Goal: Transaction & Acquisition: Purchase product/service

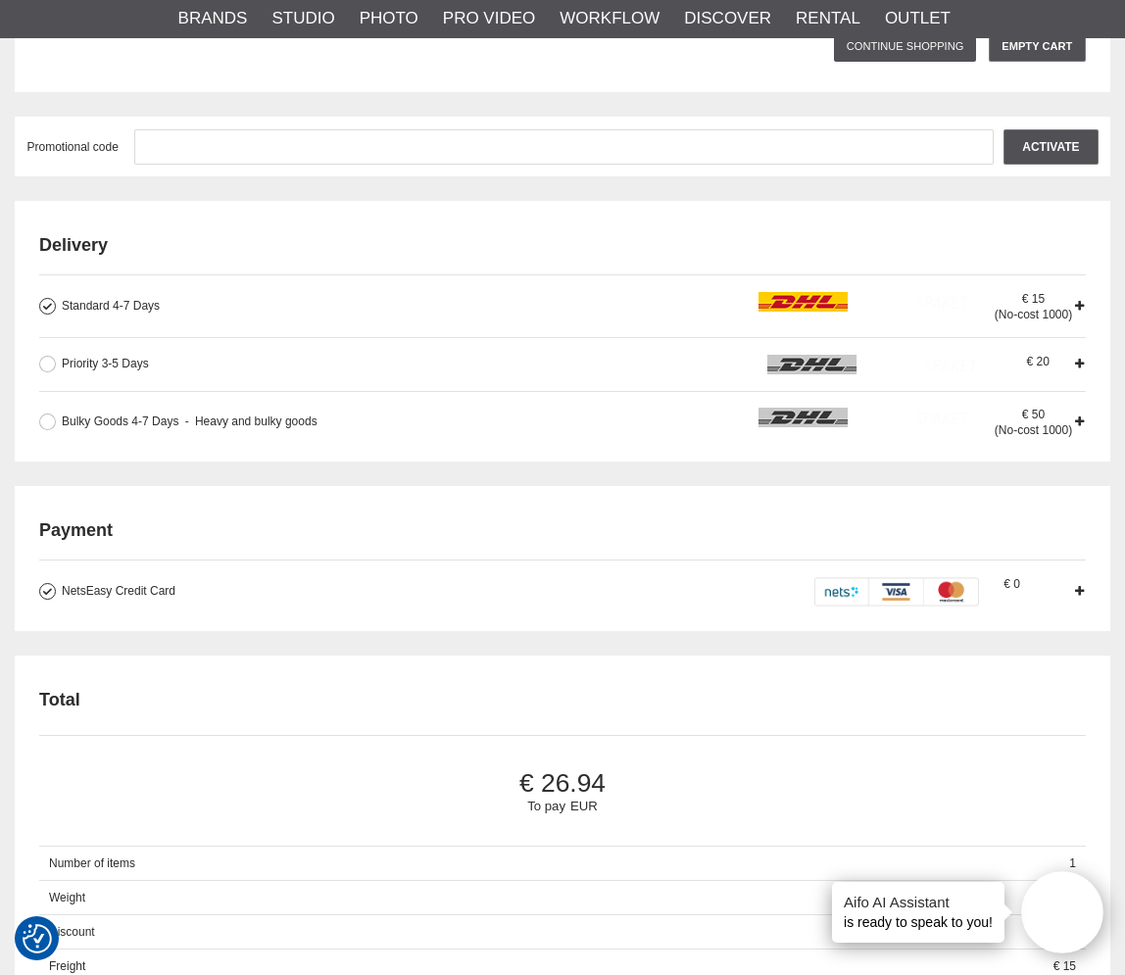
scroll to position [458, 0]
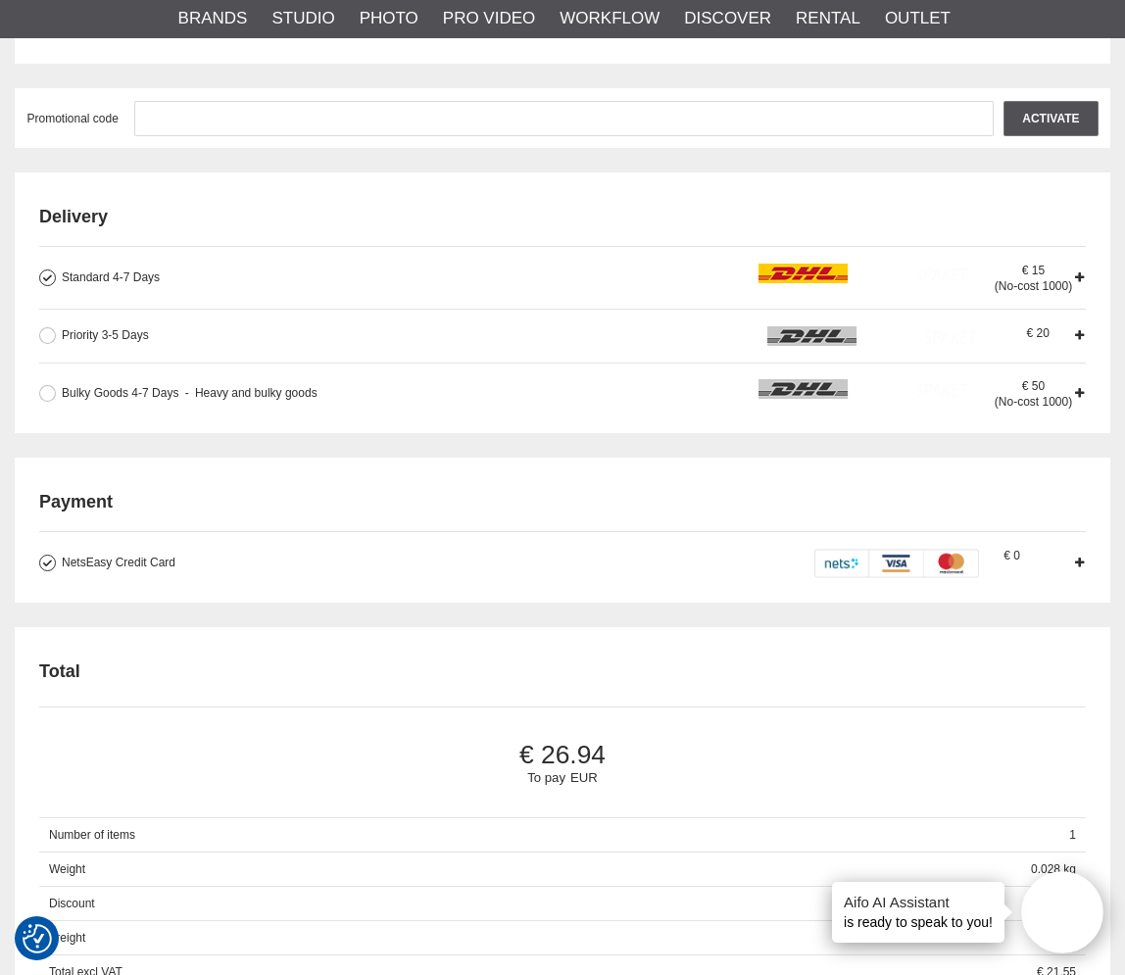
click at [1076, 562] on icon at bounding box center [1079, 563] width 14 height 14
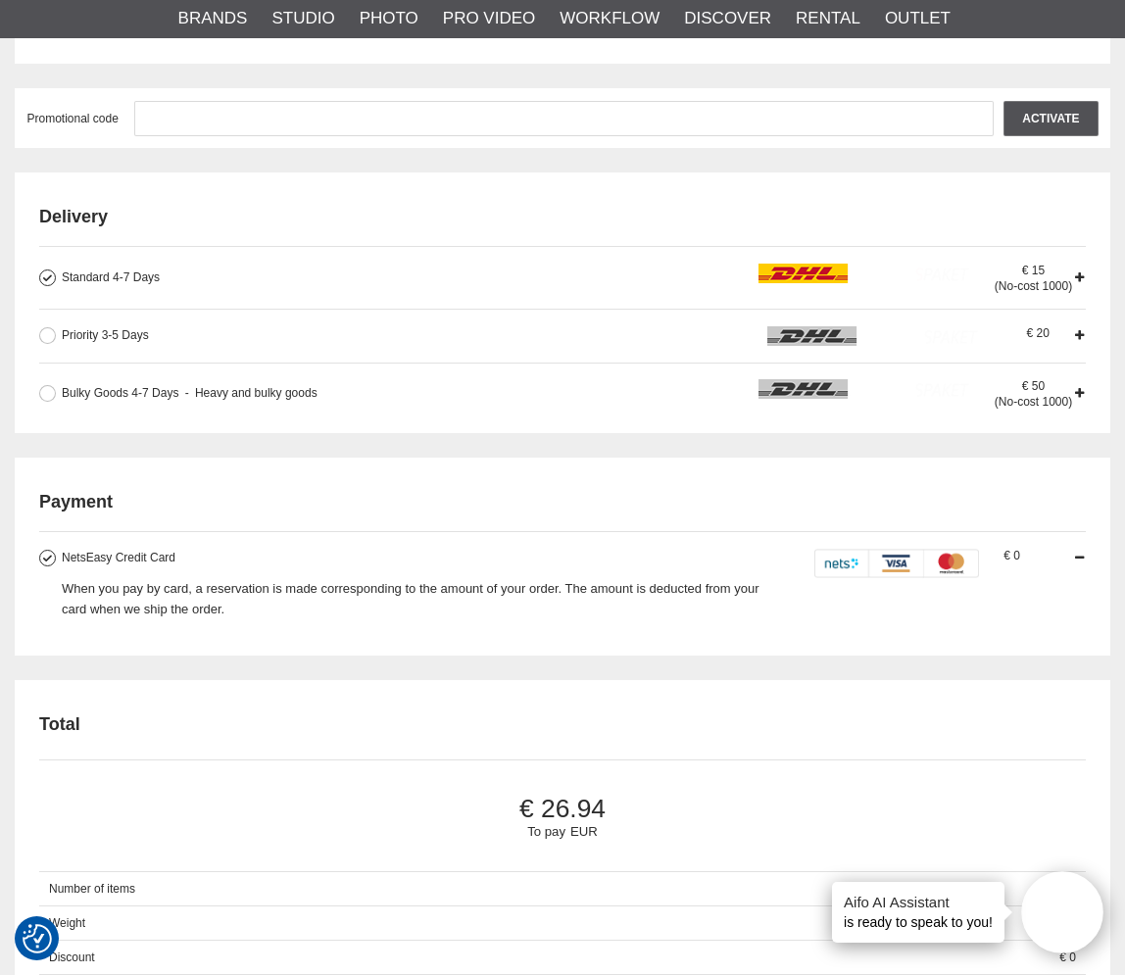
click at [1078, 562] on icon at bounding box center [1079, 558] width 14 height 14
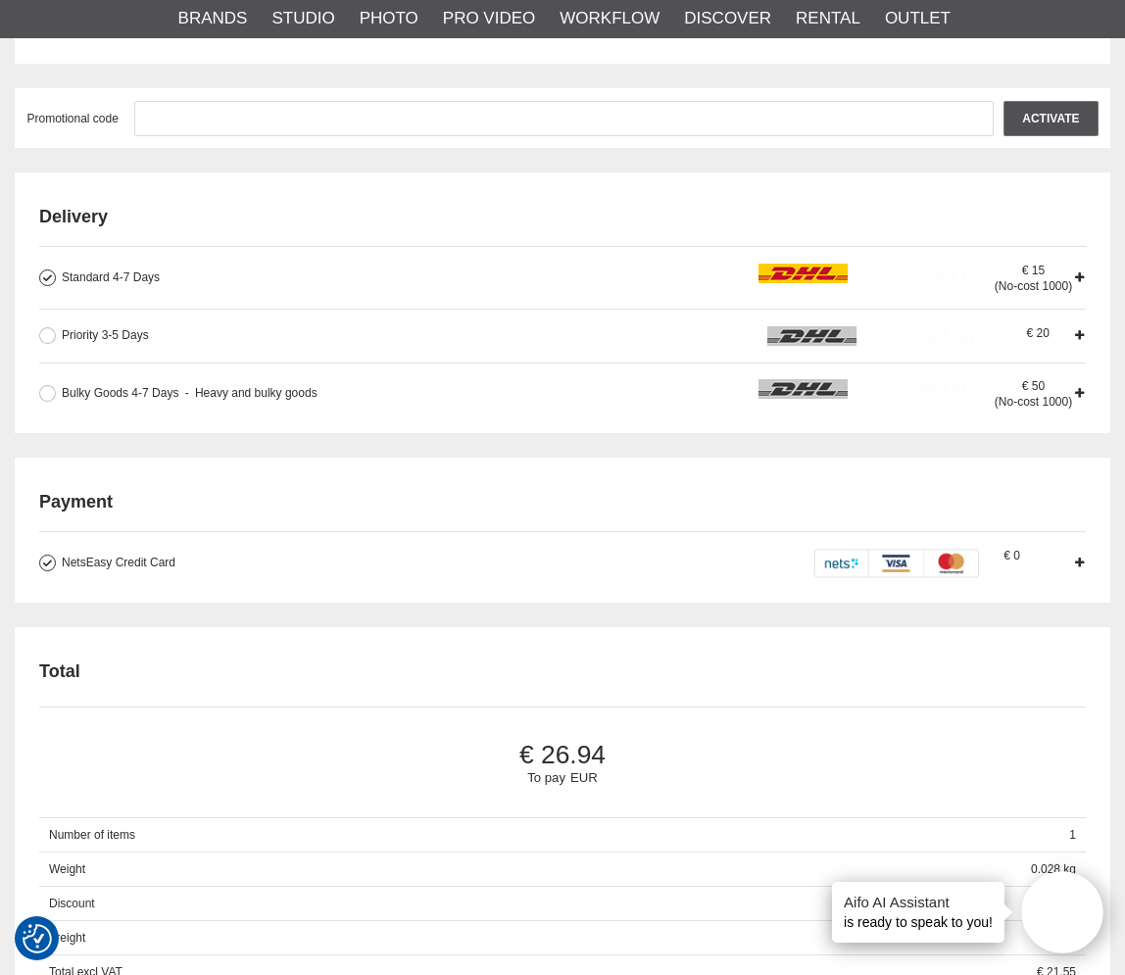
click at [1078, 562] on icon at bounding box center [1079, 563] width 14 height 14
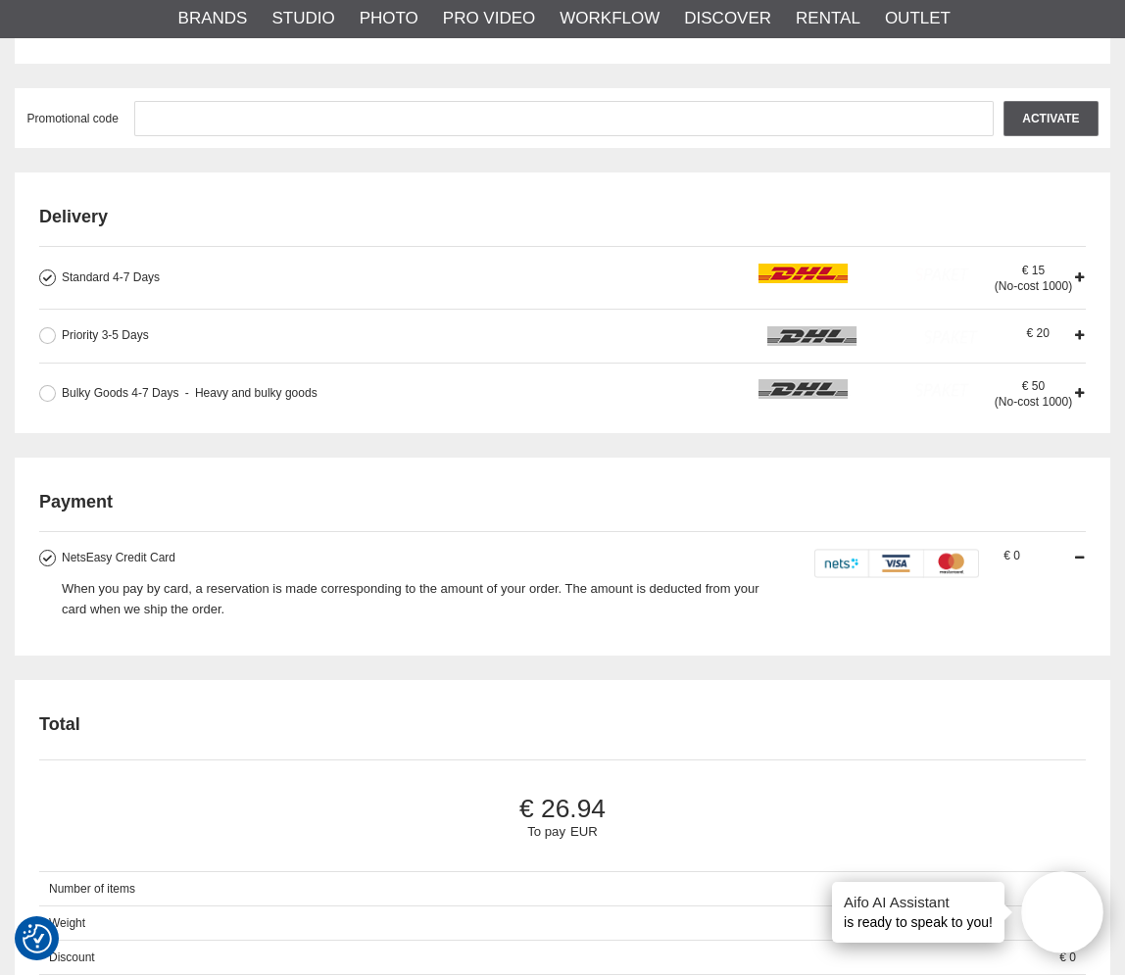
click at [900, 561] on img at bounding box center [896, 563] width 165 height 29
click at [0, 0] on input "NetsEasy Credit Card When you pay by card, a reservation is made corresponding …" at bounding box center [0, 0] width 0 height 0
click at [898, 563] on img at bounding box center [896, 563] width 165 height 29
click at [0, 0] on input "NetsEasy Credit Card When you pay by card, a reservation is made corresponding …" at bounding box center [0, 0] width 0 height 0
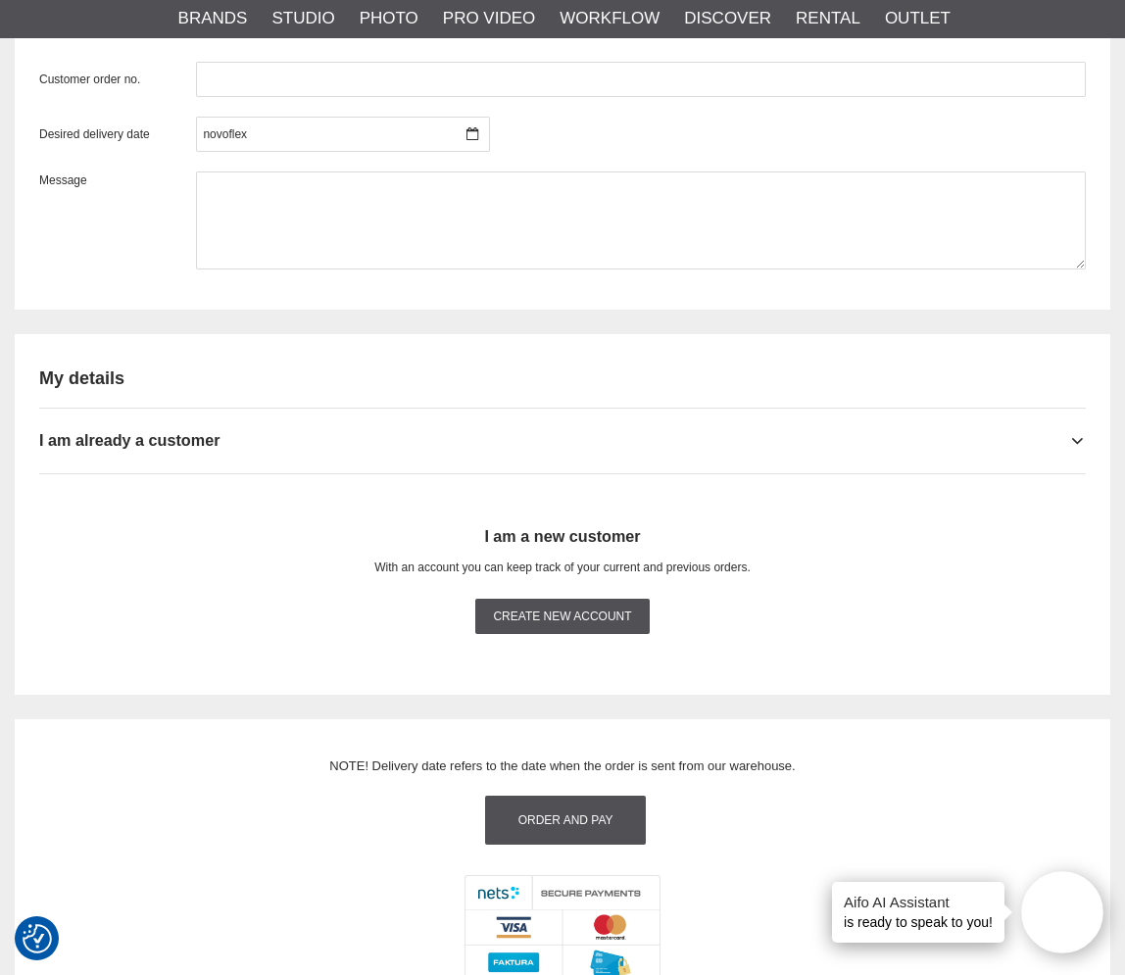
scroll to position [1802, 0]
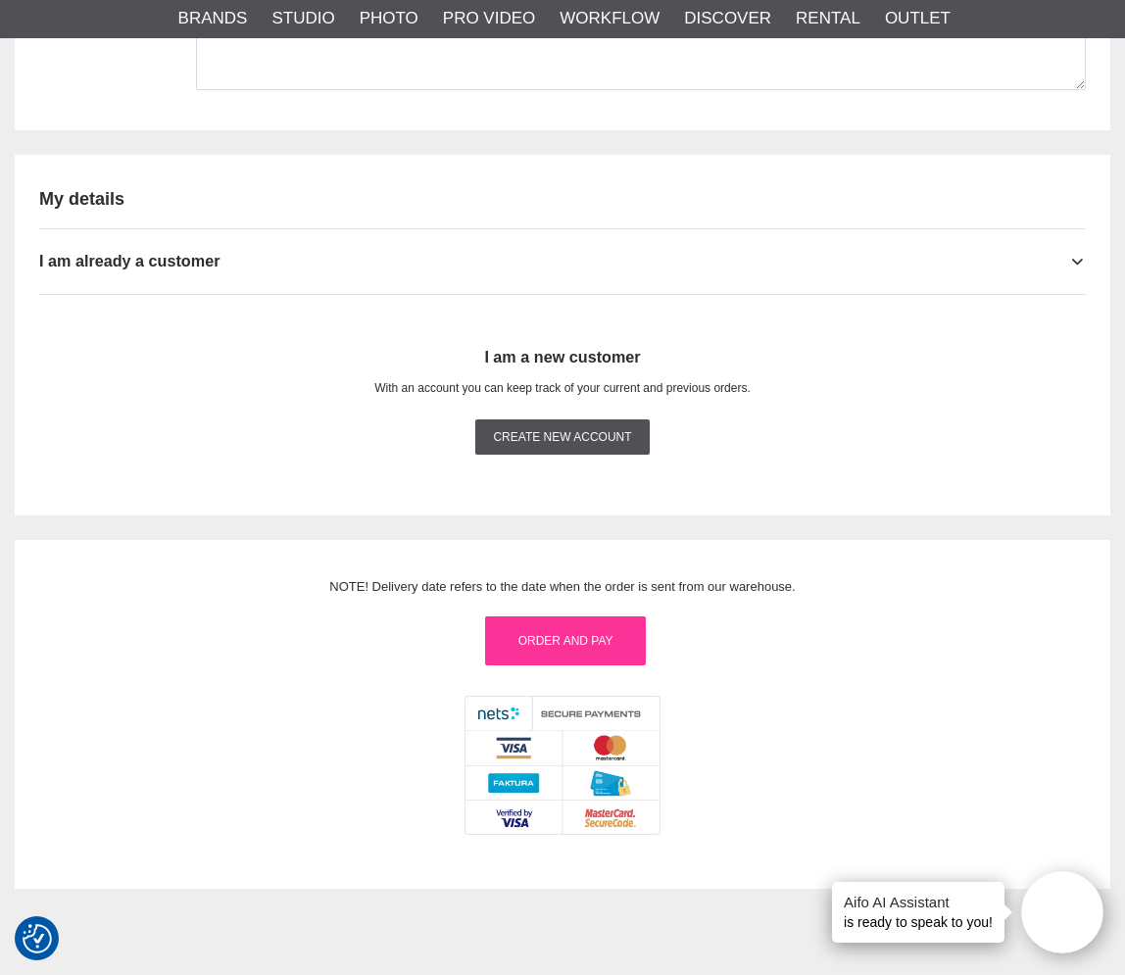
click at [554, 636] on link "Order and pay" at bounding box center [565, 640] width 161 height 49
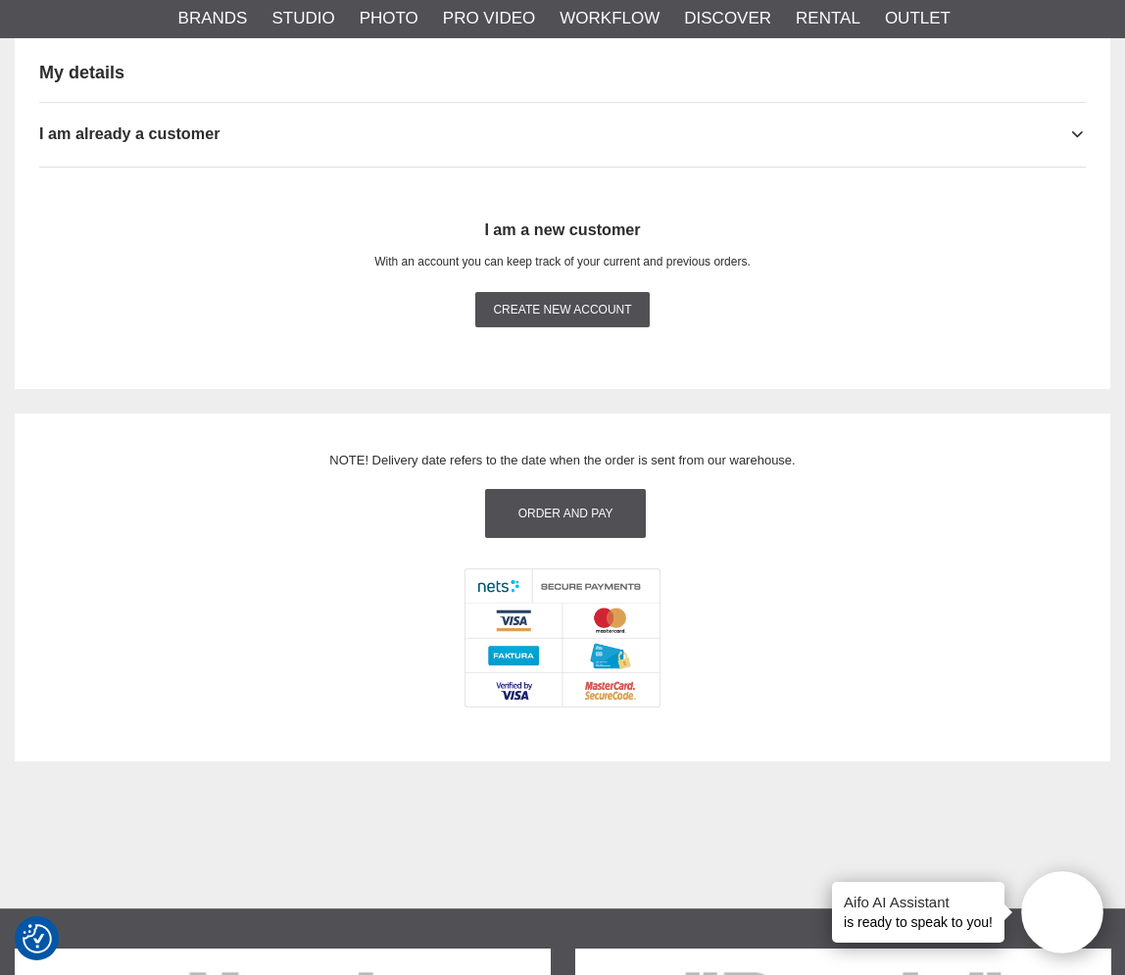
scroll to position [1814, 0]
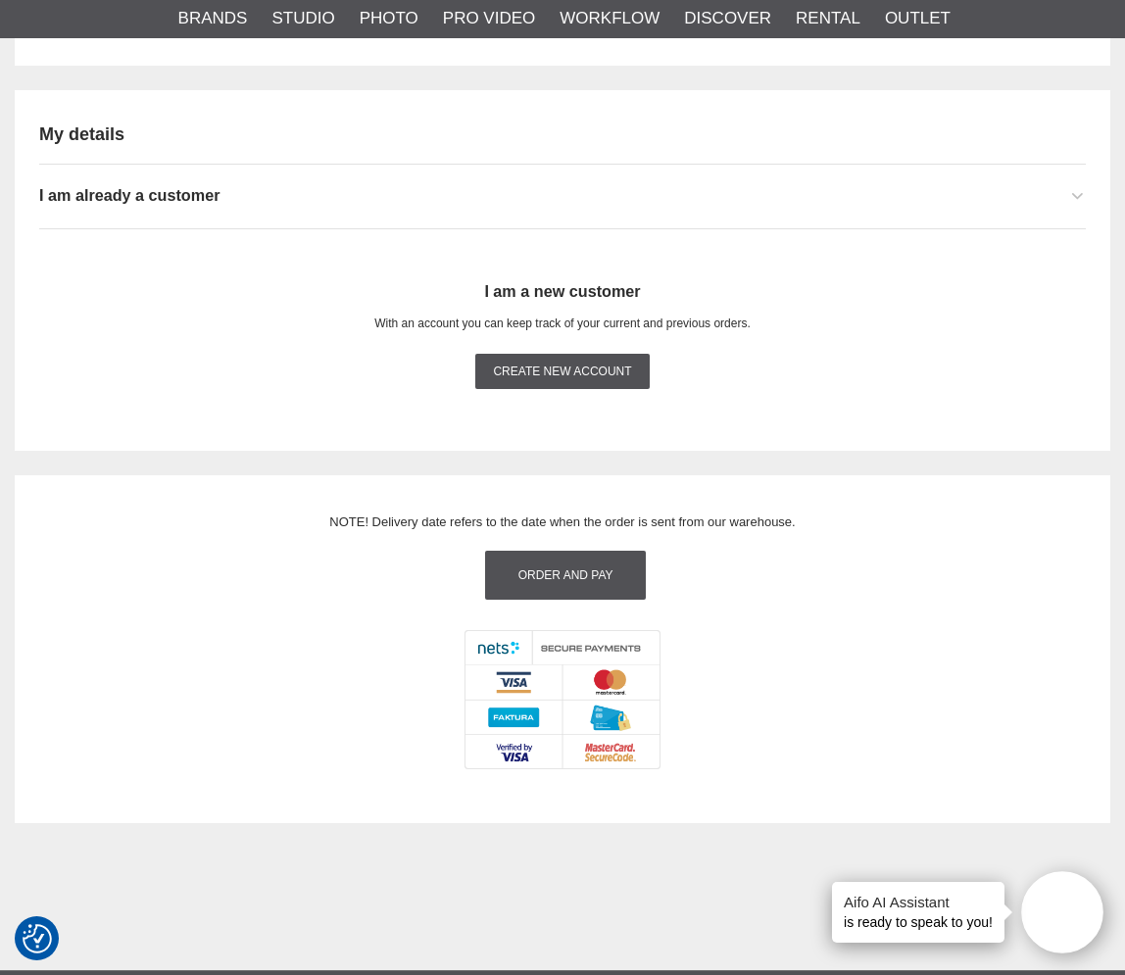
click at [1076, 194] on icon at bounding box center [1078, 197] width 16 height 20
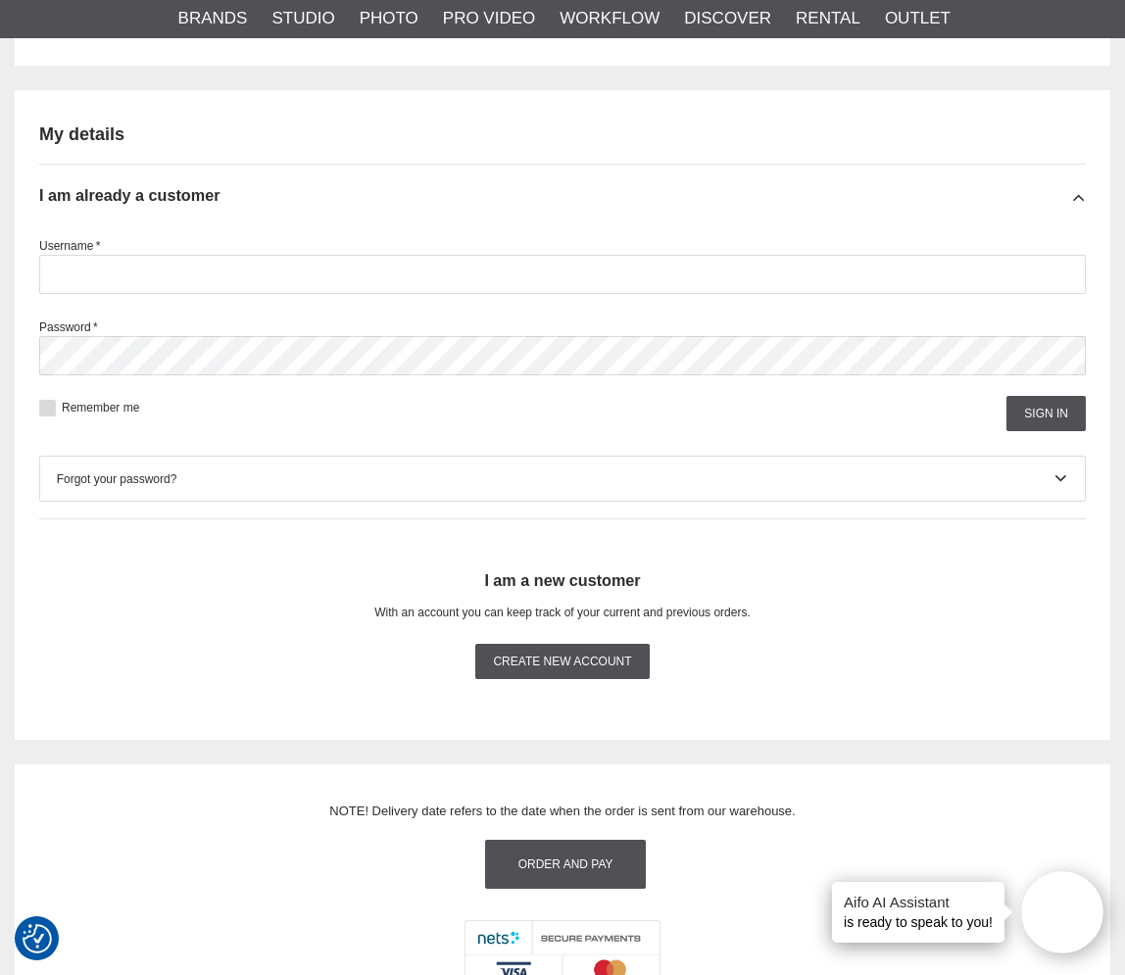
click at [39, 413] on button at bounding box center [47, 408] width 17 height 17
click at [1077, 196] on icon at bounding box center [1078, 197] width 16 height 20
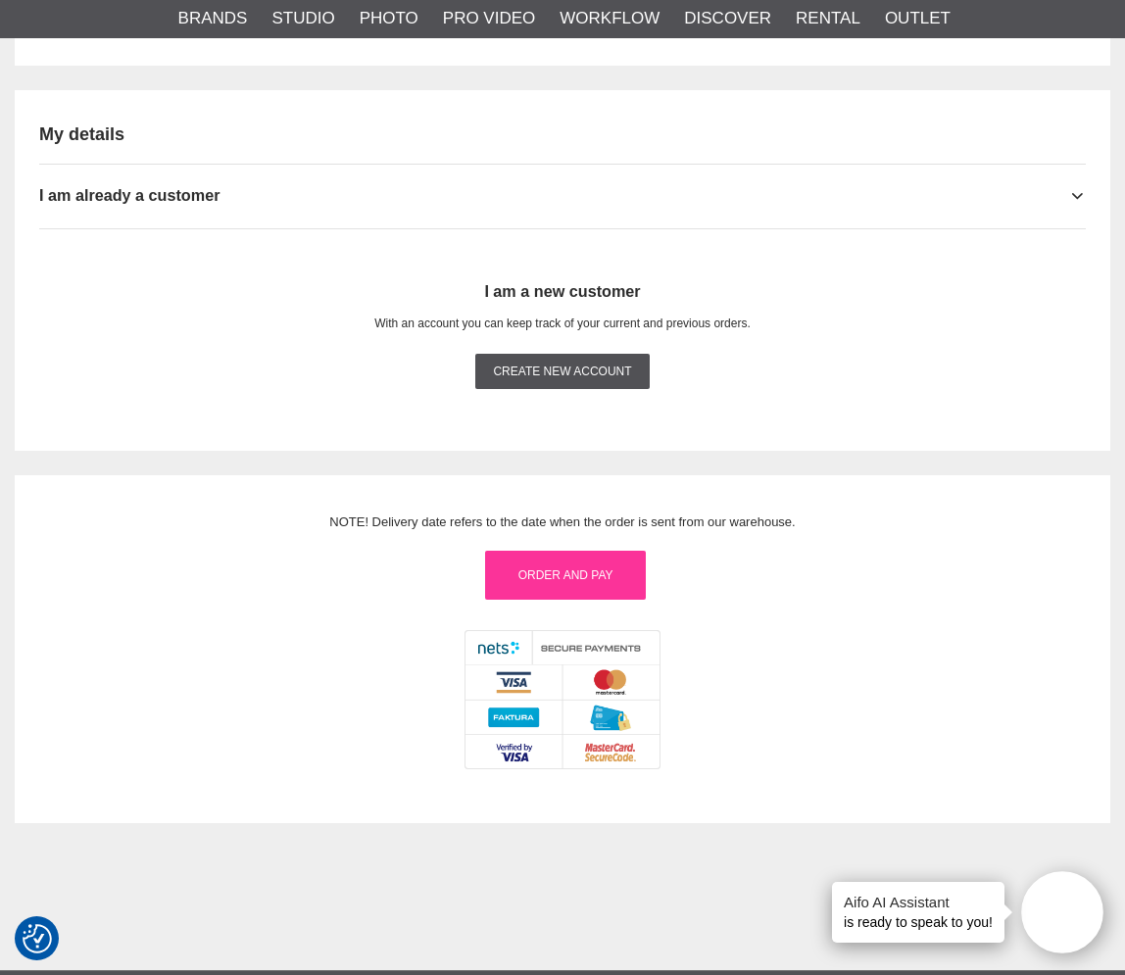
click at [587, 577] on link "Order and pay" at bounding box center [565, 575] width 161 height 49
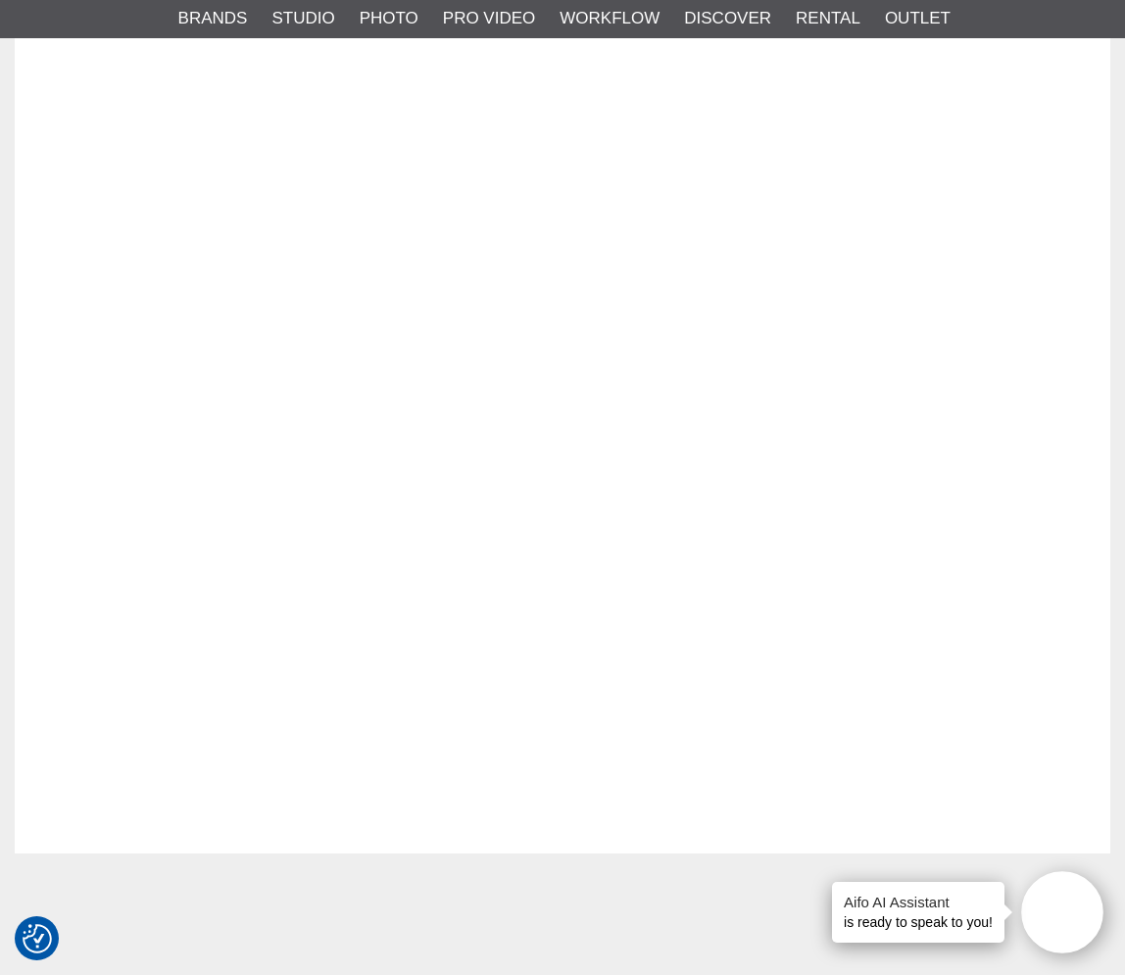
scroll to position [2359, 0]
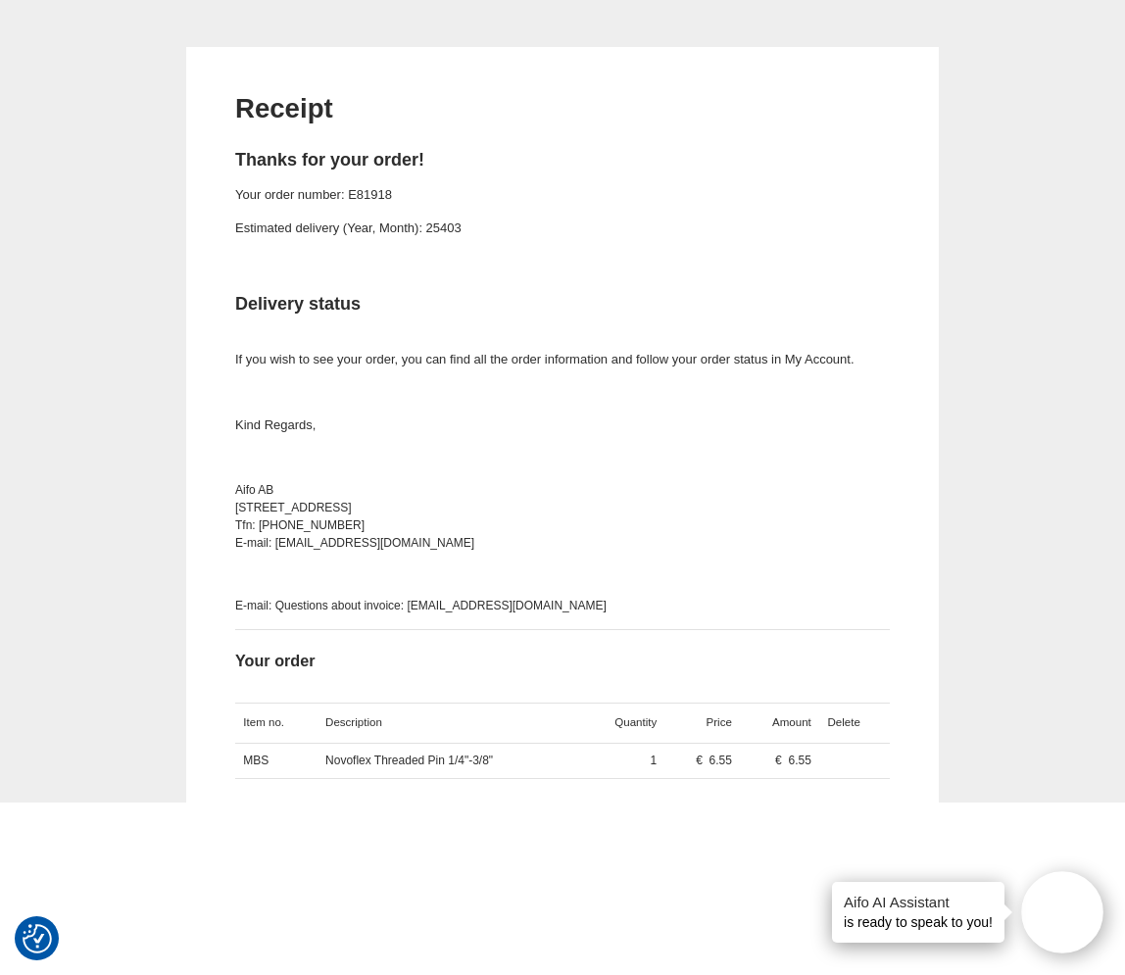
scroll to position [130, 0]
